Goal: Check status: Check status

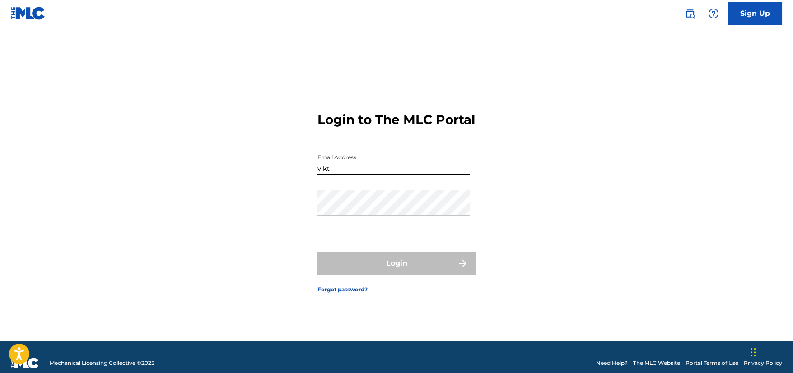
drag, startPoint x: 366, startPoint y: 179, endPoint x: 187, endPoint y: 166, distance: 180.3
click at [181, 166] on div "Login to The MLC Portal Email Address vikt Password Login Forgot password?" at bounding box center [396, 196] width 632 height 292
paste input "[EMAIL_ADDRESS][DOMAIN_NAME]"
type input "[EMAIL_ADDRESS][DOMAIN_NAME]"
click at [380, 229] on div "Password" at bounding box center [393, 210] width 153 height 41
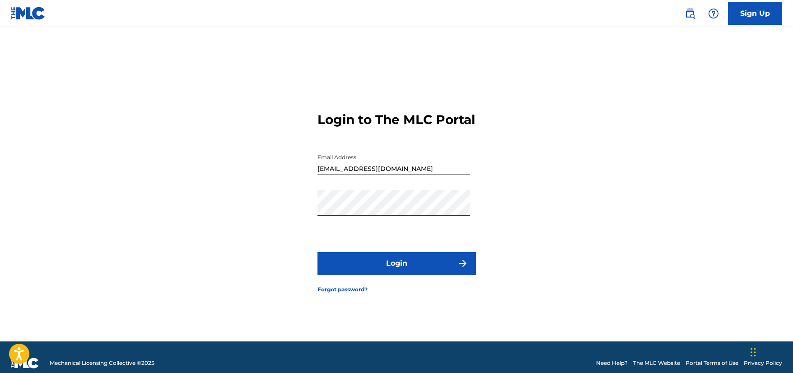
click at [417, 266] on button "Login" at bounding box center [396, 263] width 158 height 23
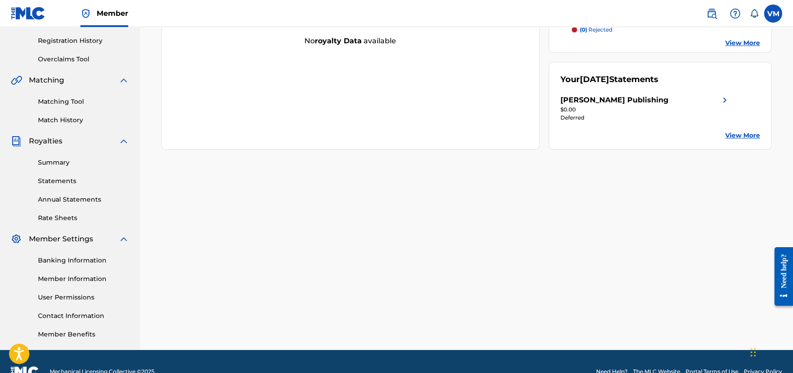
scroll to position [181, 0]
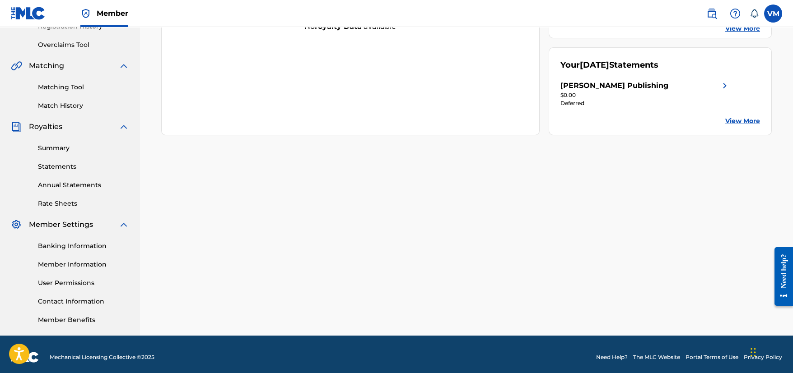
click at [61, 142] on div "Summary Statements Annual Statements Rate Sheets" at bounding box center [70, 170] width 118 height 76
click at [62, 144] on link "Summary" at bounding box center [83, 148] width 91 height 9
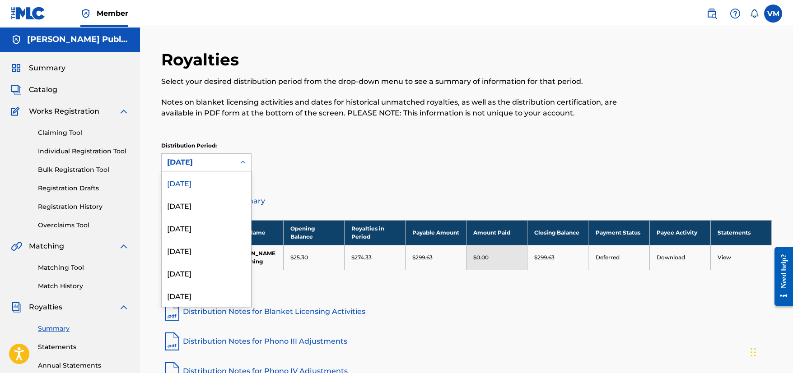
click at [235, 162] on div at bounding box center [243, 162] width 16 height 16
click at [203, 255] on div "[DATE]" at bounding box center [206, 250] width 89 height 23
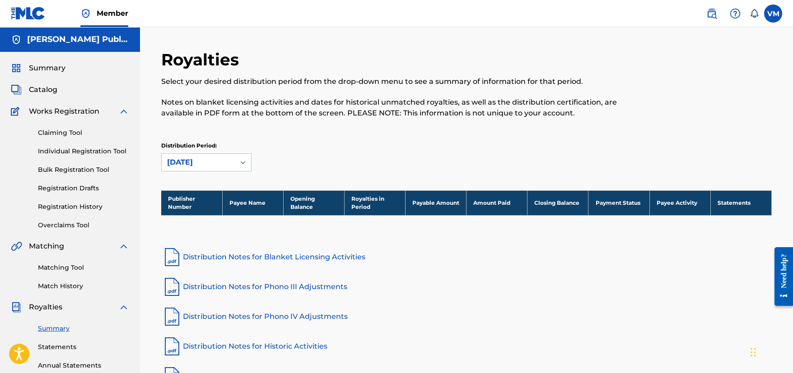
click at [222, 159] on div "[DATE]" at bounding box center [198, 162] width 62 height 11
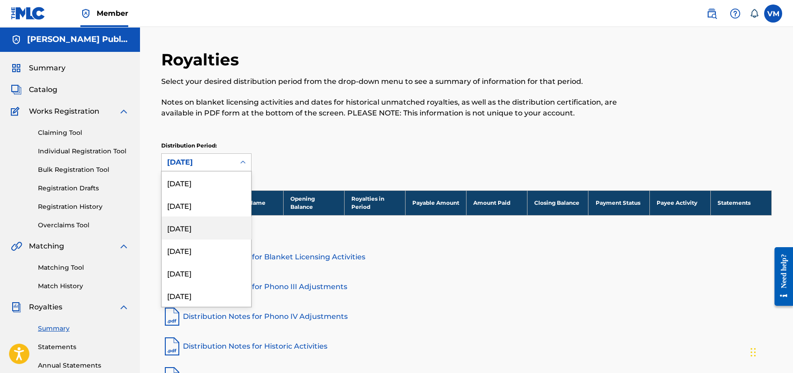
scroll to position [52, 0]
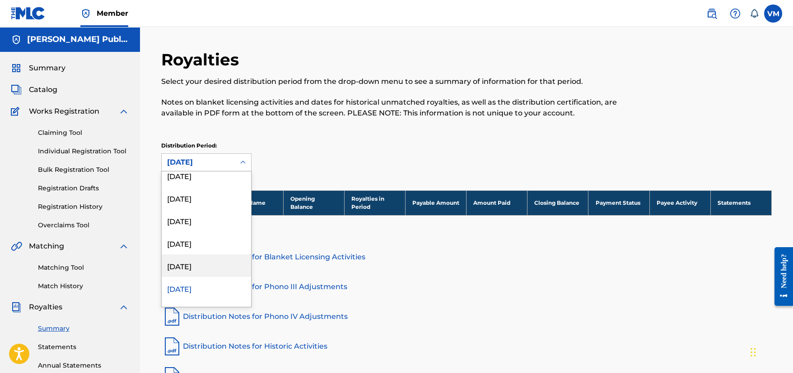
click at [202, 266] on div "[DATE]" at bounding box center [206, 266] width 89 height 23
click at [211, 164] on div "[DATE]" at bounding box center [198, 162] width 62 height 11
click at [201, 264] on div "[DATE]" at bounding box center [206, 266] width 89 height 23
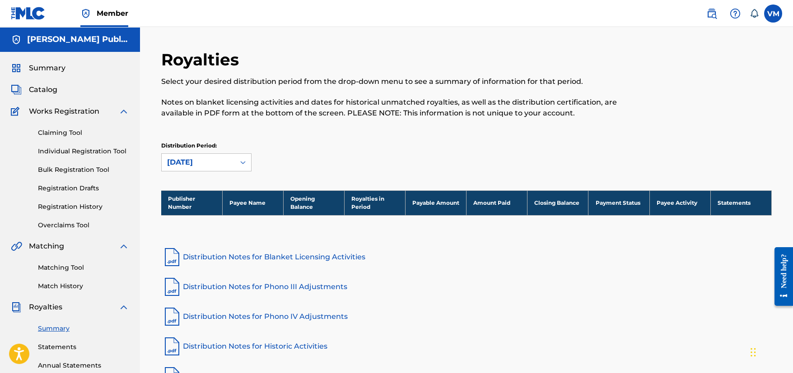
click at [210, 166] on div "[DATE]" at bounding box center [198, 162] width 62 height 11
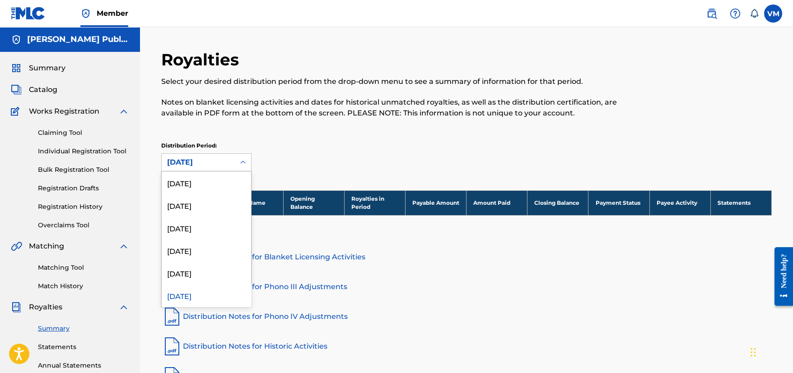
scroll to position [7, 0]
click at [187, 268] on div "[DATE]" at bounding box center [206, 266] width 89 height 23
click at [210, 164] on div "[DATE]" at bounding box center [198, 162] width 62 height 11
click at [195, 249] on div "[DATE]" at bounding box center [206, 250] width 89 height 23
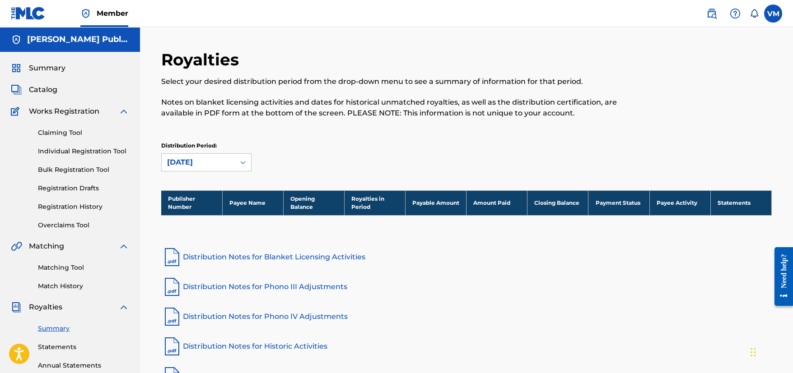
click at [212, 166] on div "[DATE]" at bounding box center [198, 162] width 62 height 11
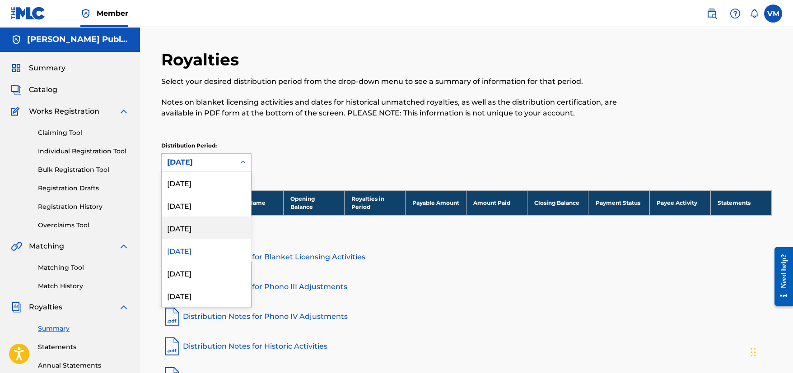
click at [184, 232] on div "[DATE]" at bounding box center [206, 228] width 89 height 23
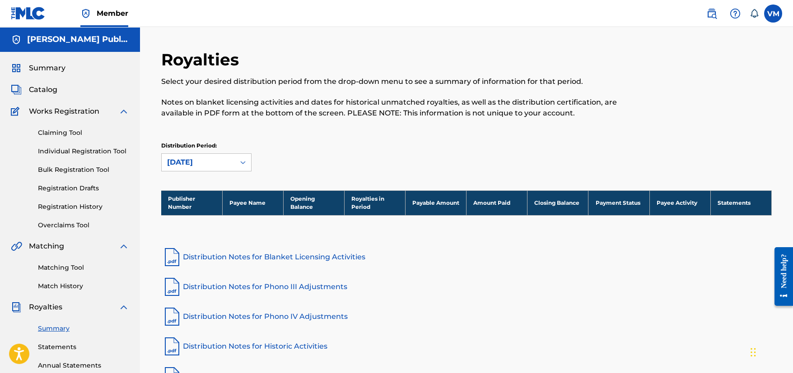
click at [209, 161] on div "[DATE]" at bounding box center [198, 162] width 62 height 11
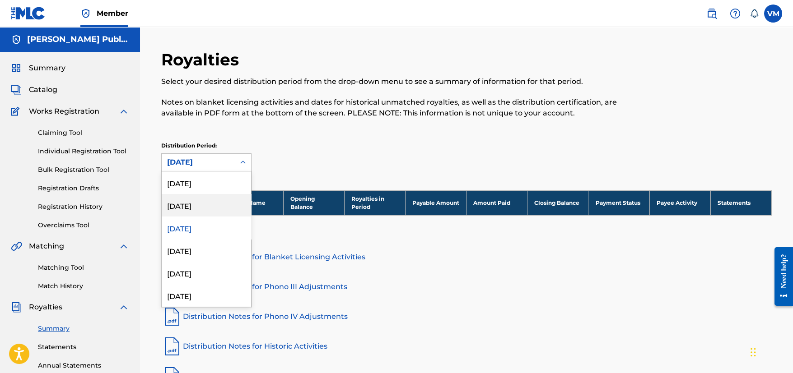
click at [189, 205] on div "[DATE]" at bounding box center [206, 205] width 89 height 23
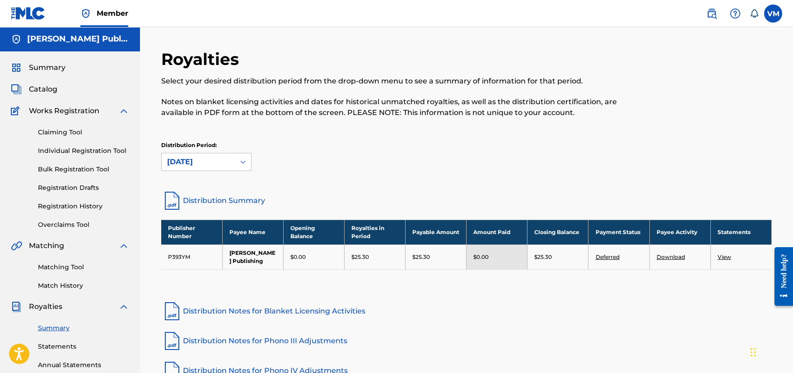
scroll to position [0, 0]
